Goal: Task Accomplishment & Management: Use online tool/utility

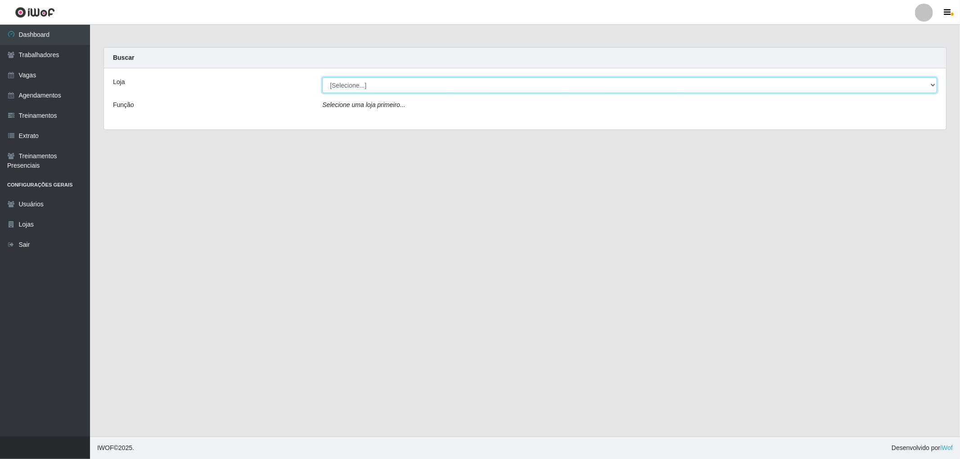
click at [458, 80] on select "[Selecione...] The Pow Pizzaria Delivery - [GEOGRAPHIC_DATA]" at bounding box center [629, 85] width 615 height 16
select select "322"
click at [322, 77] on select "[Selecione...] The Pow Pizzaria Delivery - [GEOGRAPHIC_DATA]" at bounding box center [629, 85] width 615 height 16
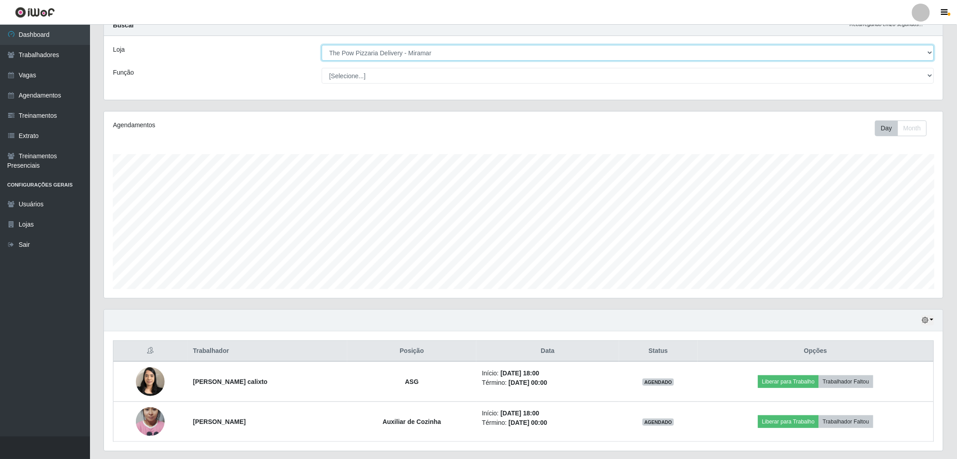
scroll to position [58, 0]
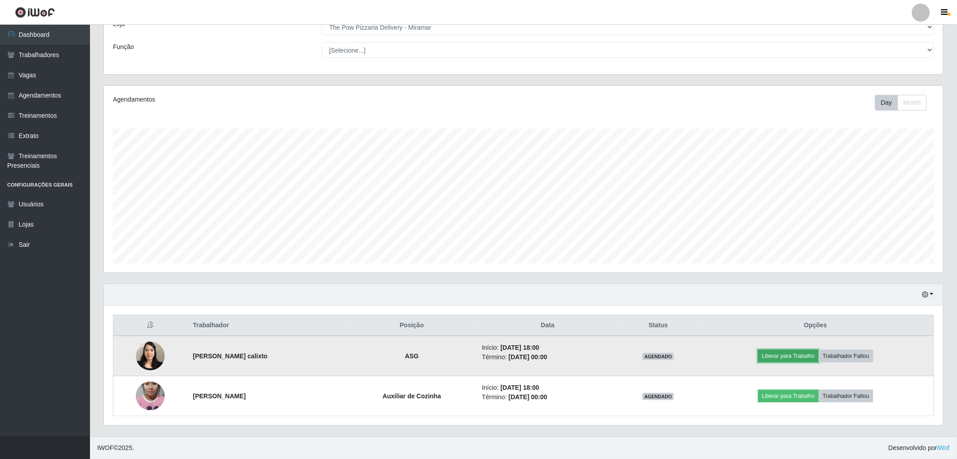
click at [780, 359] on button "Liberar para Trabalho" at bounding box center [788, 356] width 61 height 13
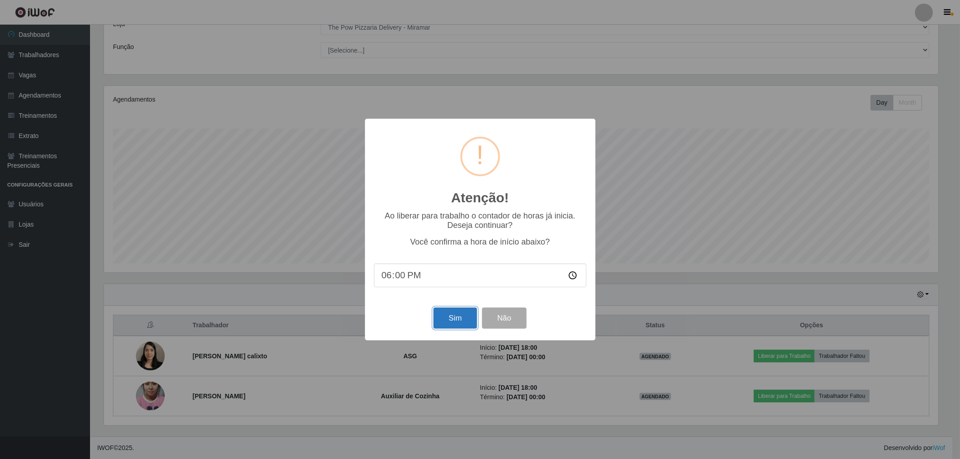
click at [466, 316] on button "Sim" at bounding box center [455, 318] width 44 height 21
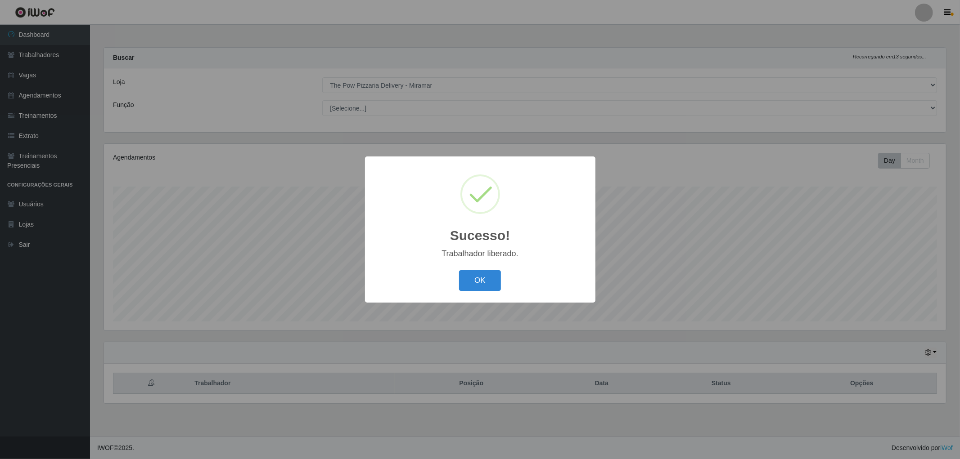
scroll to position [186, 842]
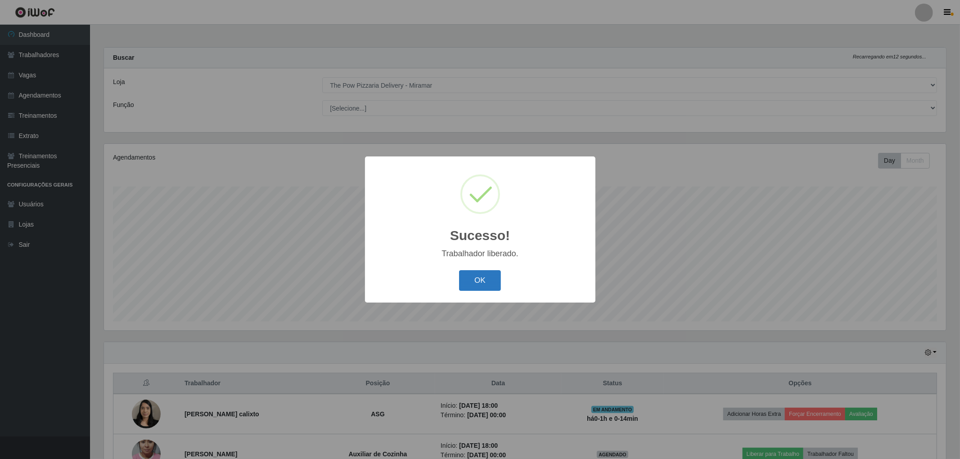
click at [481, 284] on button "OK" at bounding box center [480, 280] width 42 height 21
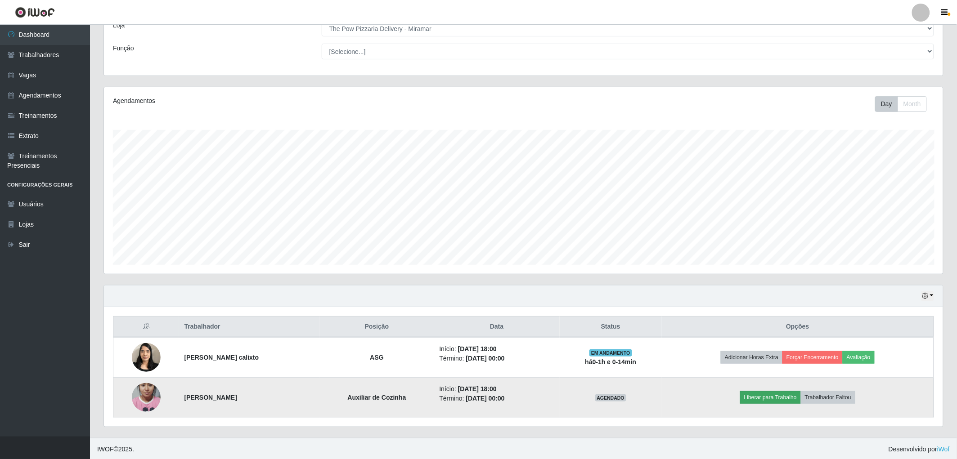
scroll to position [58, 0]
click at [770, 397] on button "Liberar para Trabalho" at bounding box center [770, 396] width 61 height 13
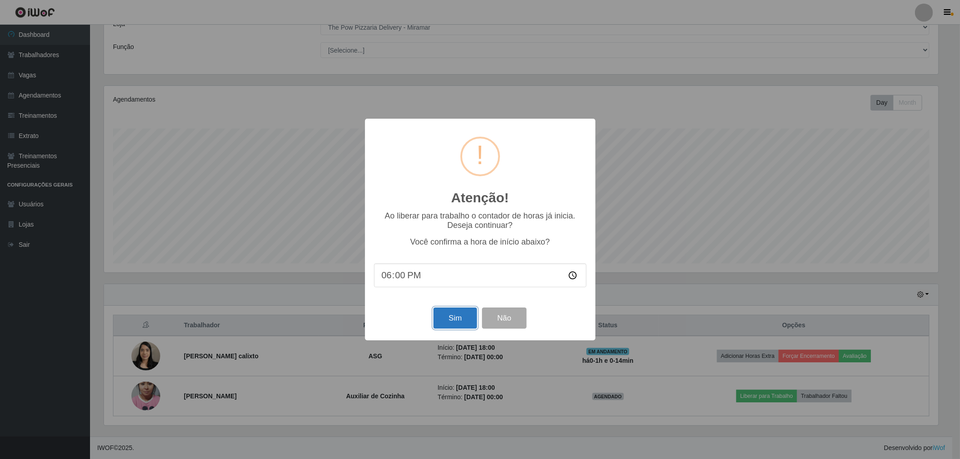
click at [454, 321] on button "Sim" at bounding box center [455, 318] width 44 height 21
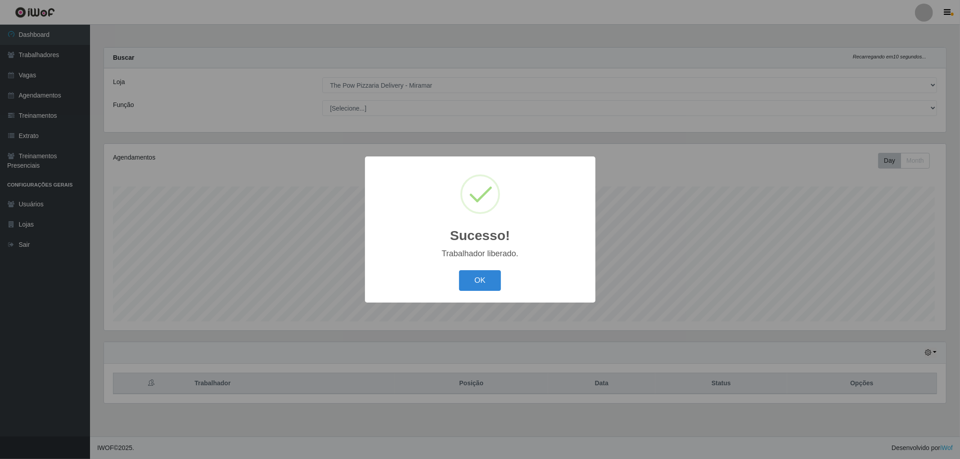
scroll to position [186, 842]
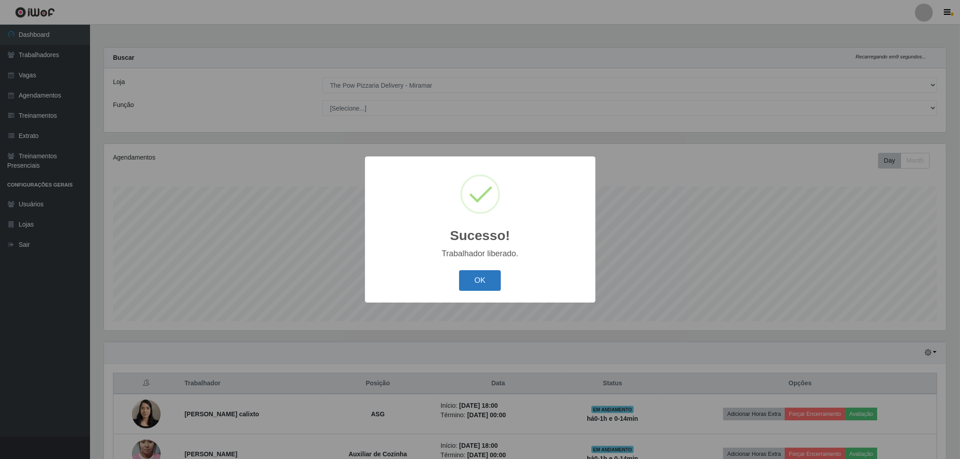
click at [490, 286] on button "OK" at bounding box center [480, 280] width 42 height 21
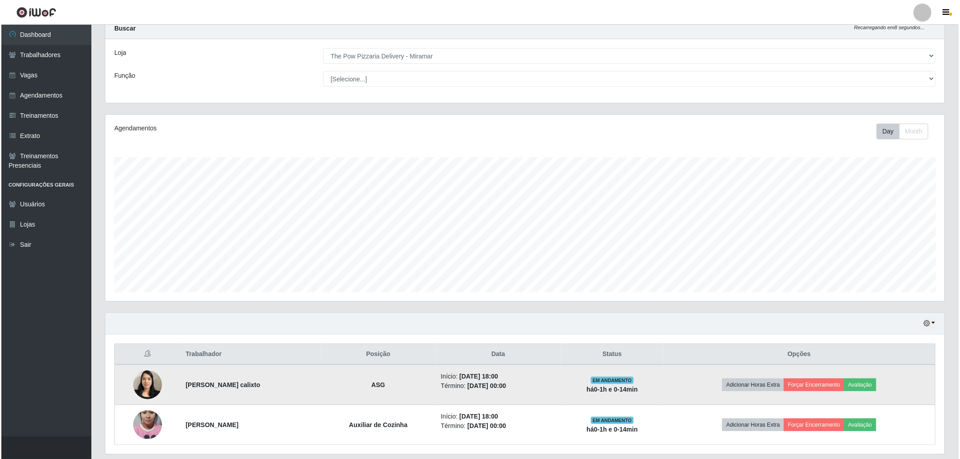
scroll to position [58, 0]
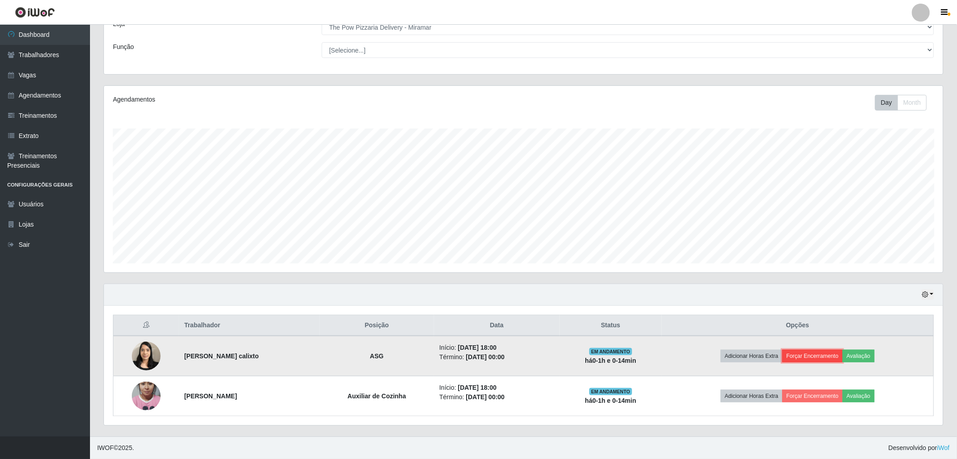
click at [816, 359] on button "Forçar Encerramento" at bounding box center [812, 356] width 60 height 13
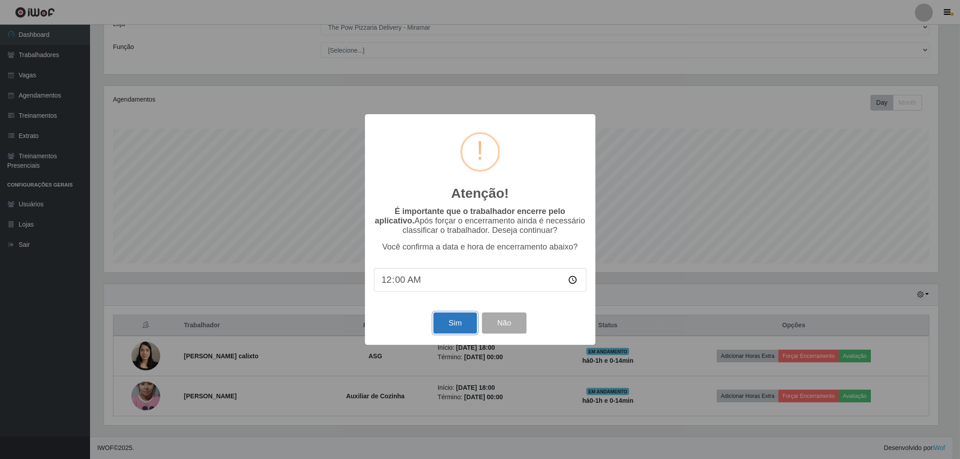
click at [452, 317] on button "Sim" at bounding box center [455, 323] width 44 height 21
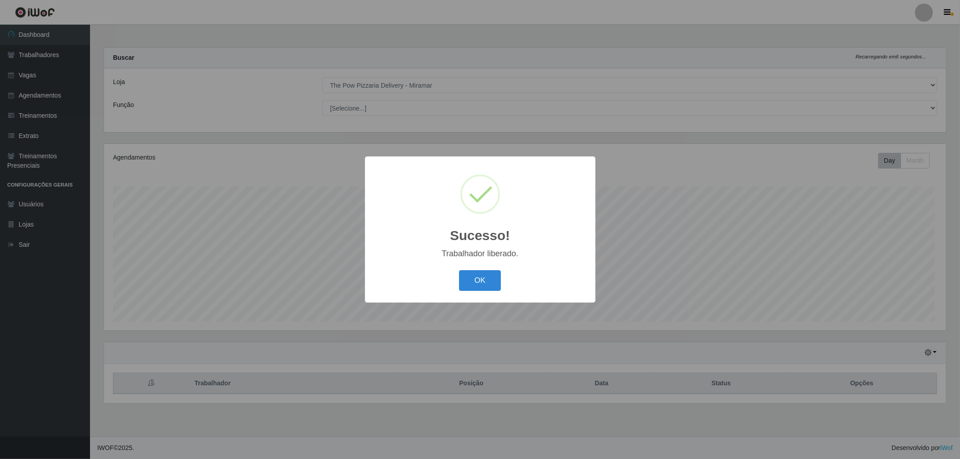
scroll to position [0, 0]
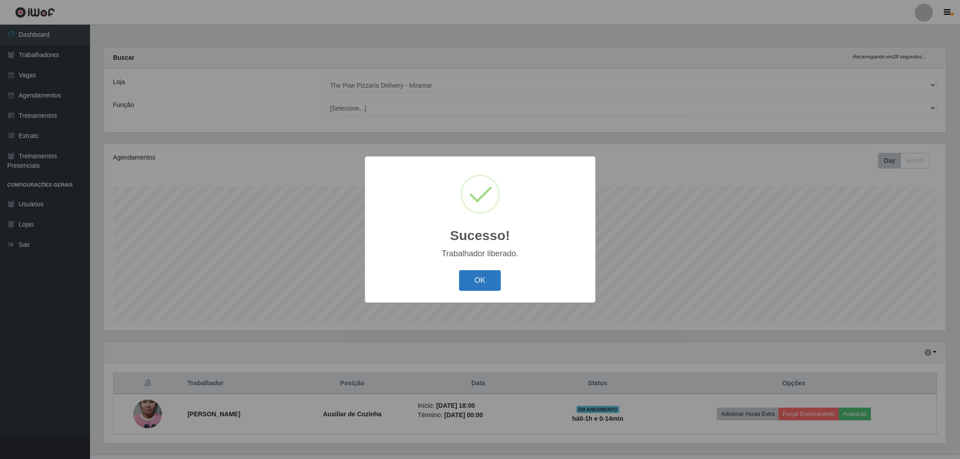
click at [462, 287] on button "OK" at bounding box center [480, 280] width 42 height 21
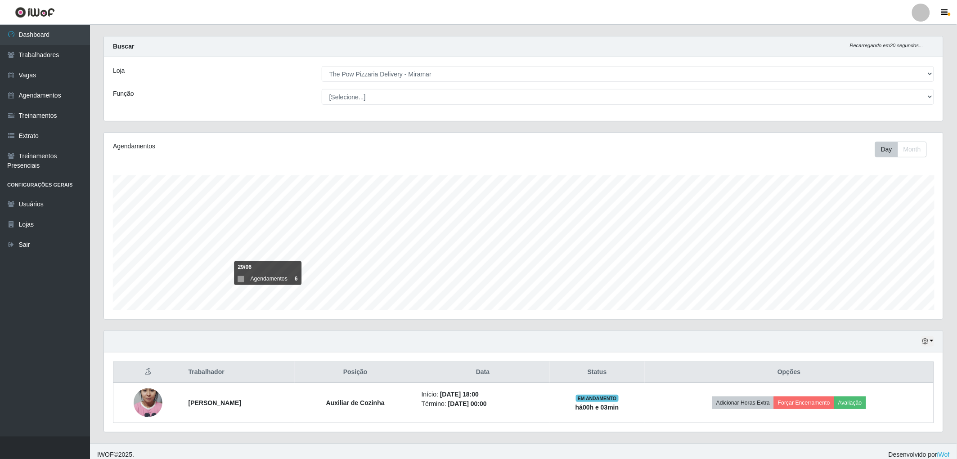
scroll to position [18, 0]
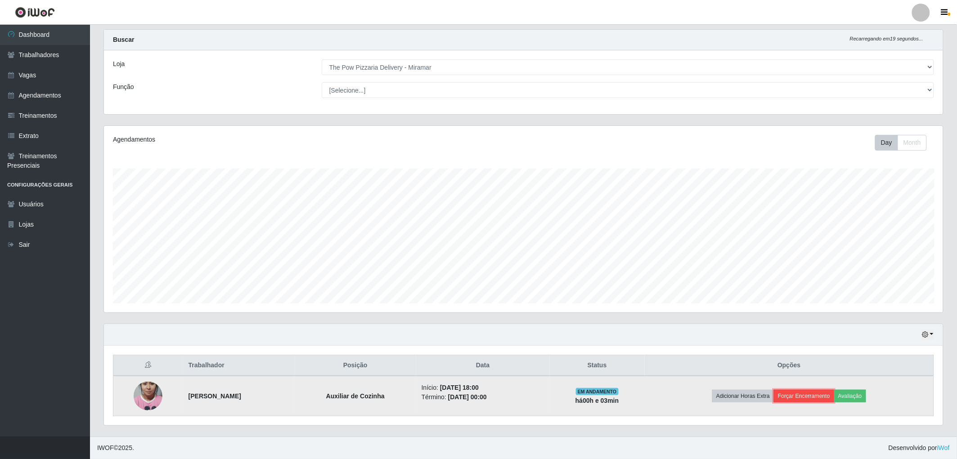
click at [811, 399] on button "Forçar Encerramento" at bounding box center [804, 396] width 60 height 13
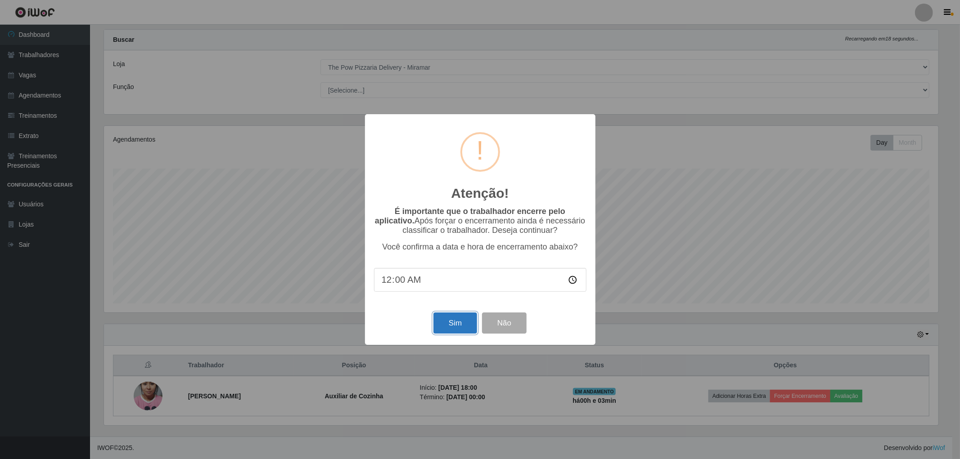
click at [458, 326] on button "Sim" at bounding box center [455, 323] width 44 height 21
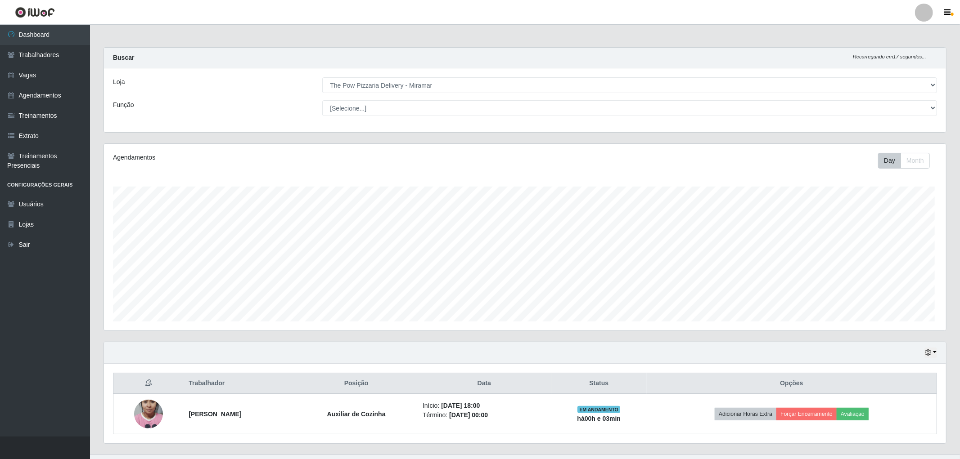
scroll to position [186, 842]
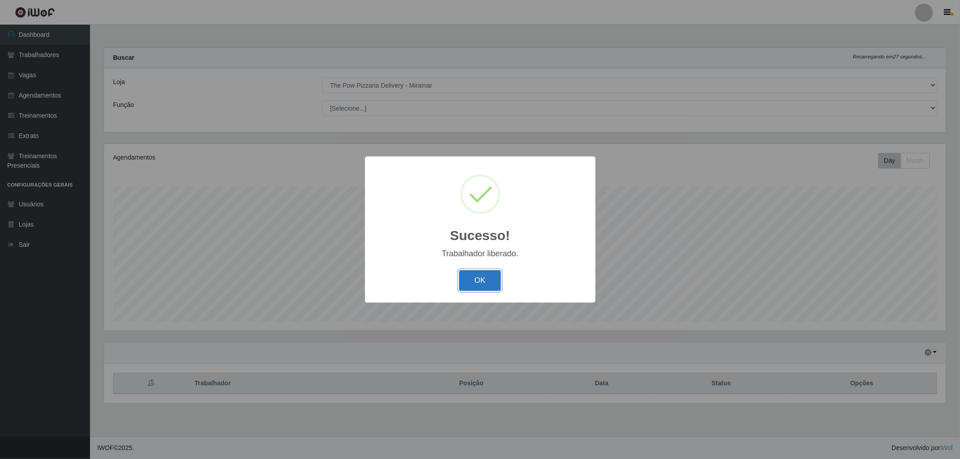
click at [479, 282] on button "OK" at bounding box center [480, 280] width 42 height 21
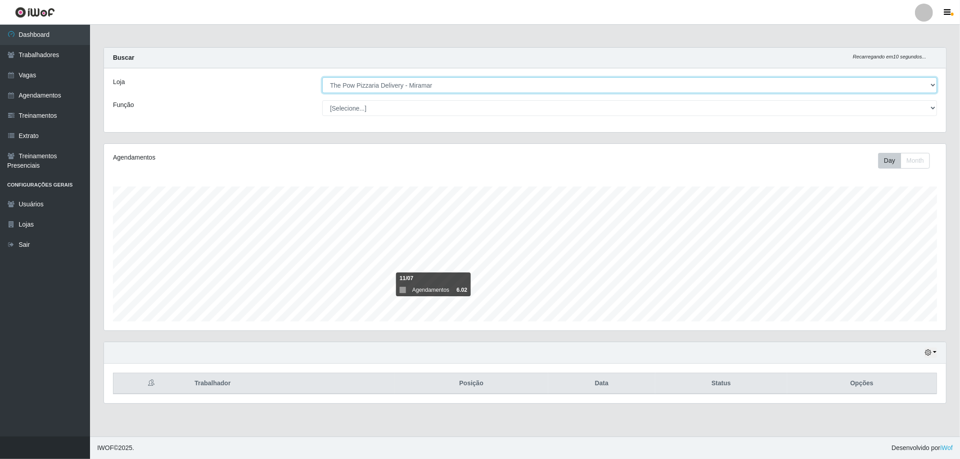
click at [448, 86] on select "[Selecione...] The Pow Pizzaria Delivery - [GEOGRAPHIC_DATA]" at bounding box center [629, 85] width 615 height 16
